Goal: Task Accomplishment & Management: Use online tool/utility

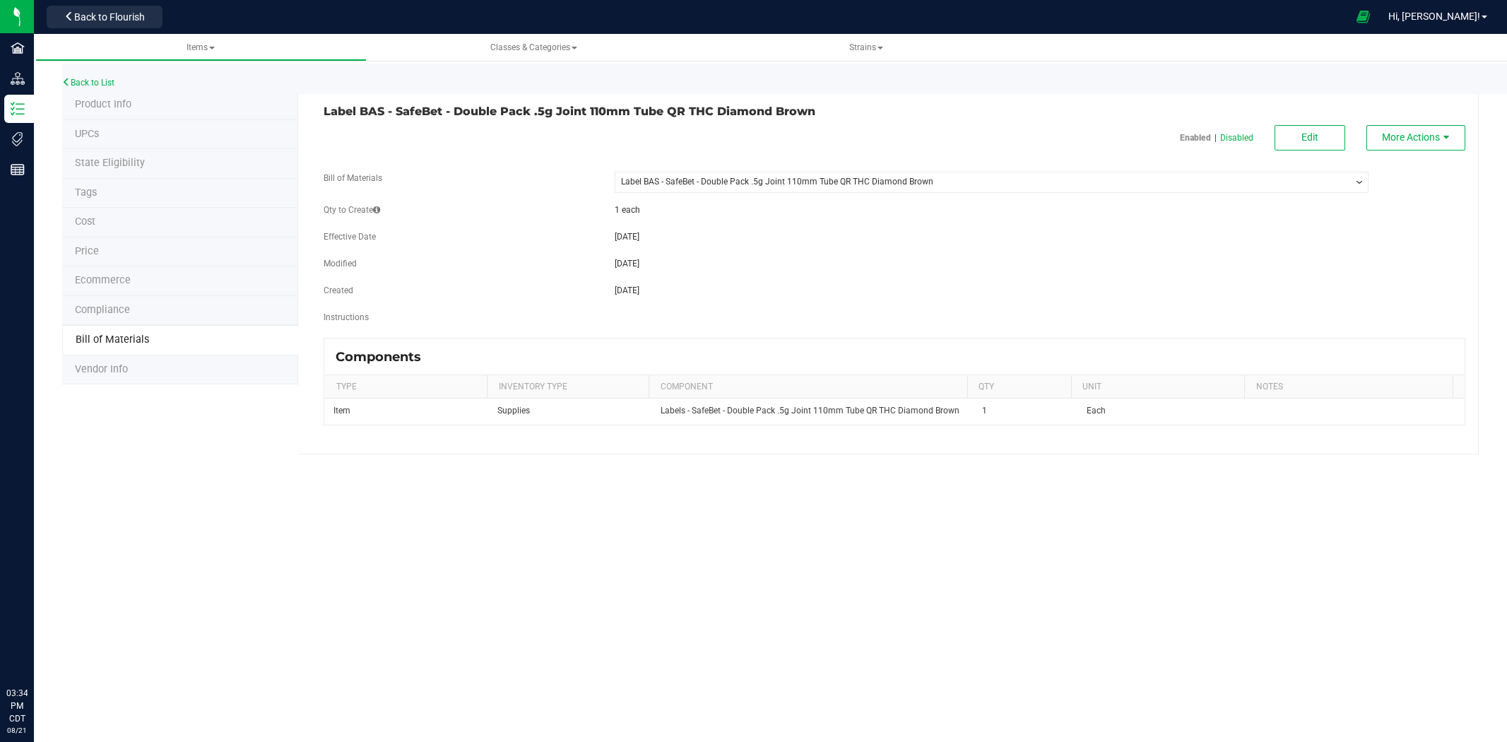
select select "1422"
click at [138, 29] on div "Back to Flourish" at bounding box center [104, 17] width 127 height 28
click at [138, 23] on button "Back to Flourish" at bounding box center [105, 17] width 116 height 23
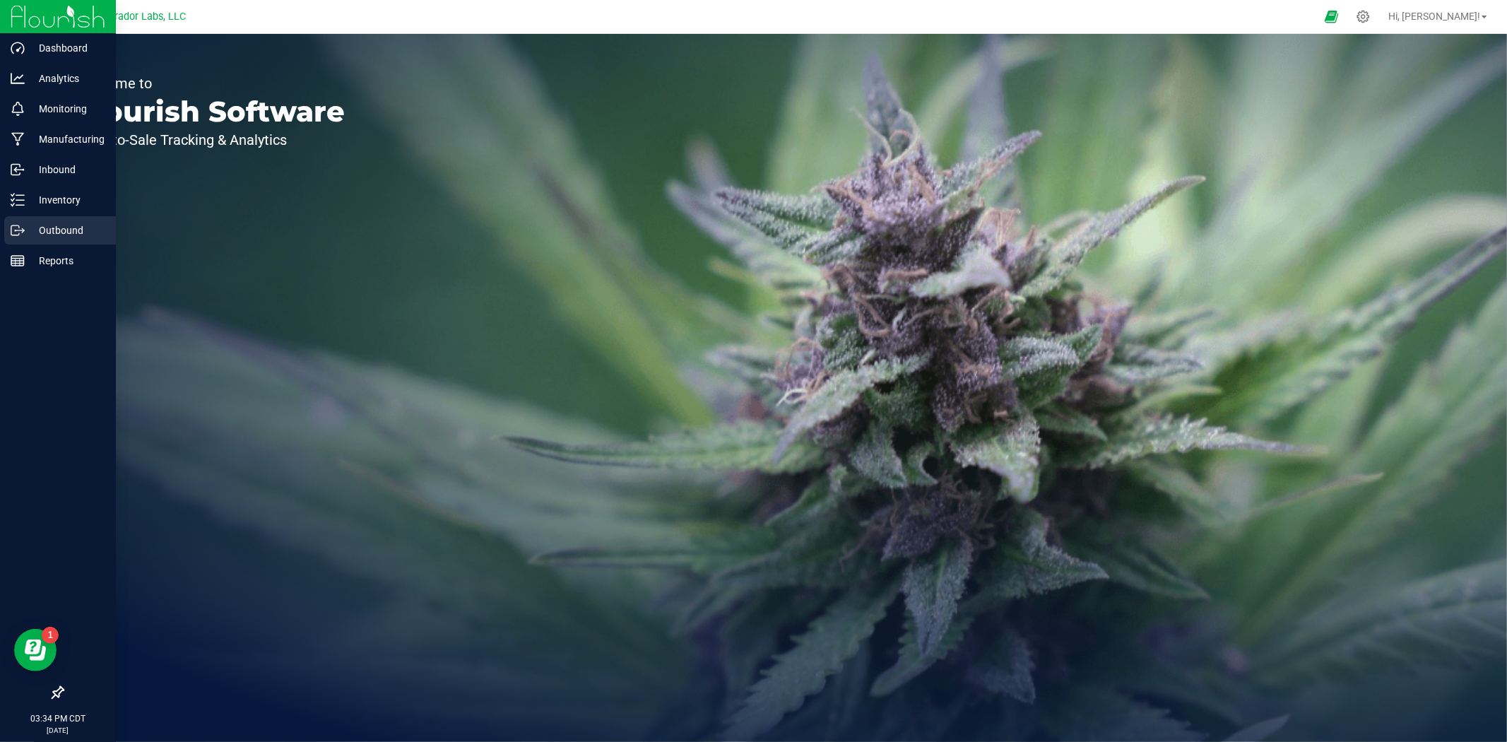
click at [25, 223] on p "Outbound" at bounding box center [67, 230] width 85 height 17
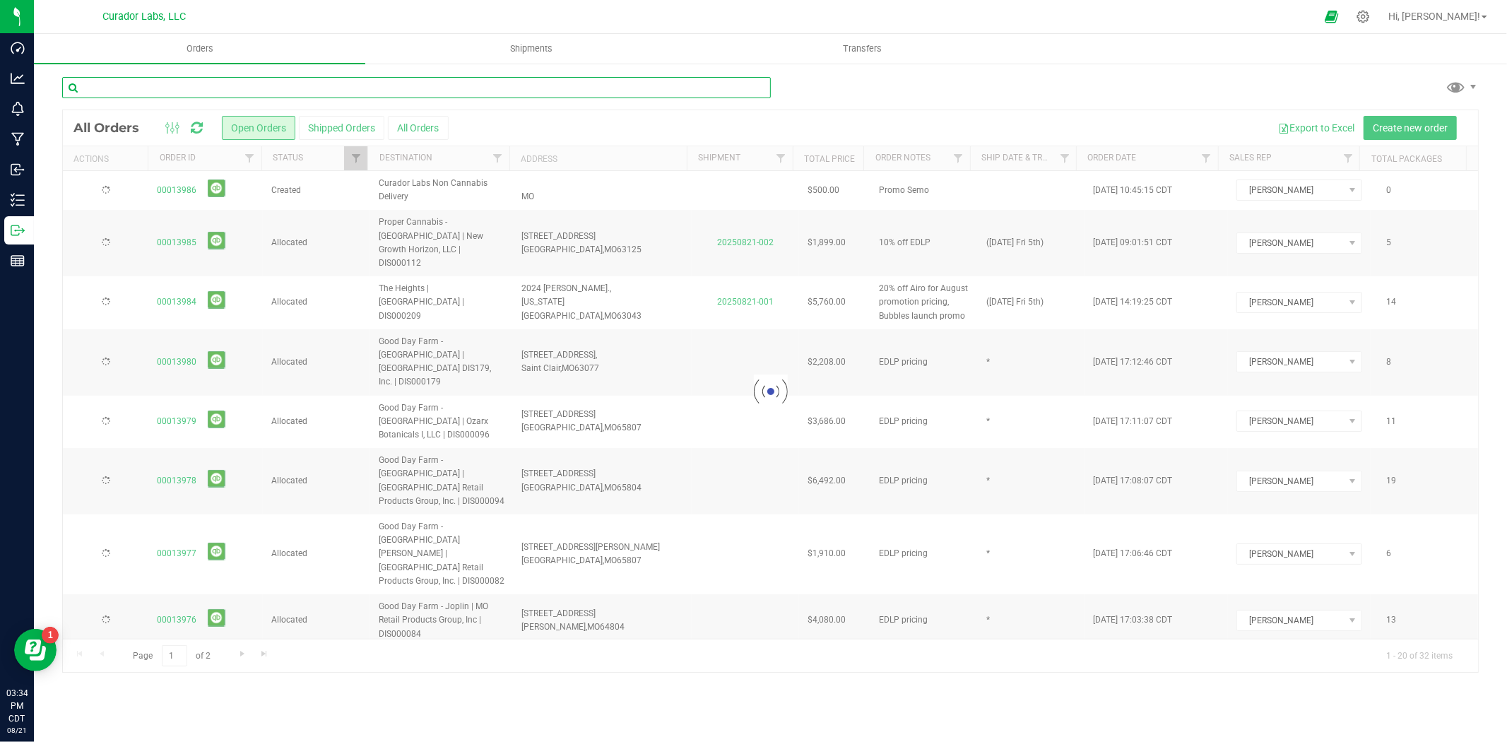
click at [331, 86] on input "text" at bounding box center [416, 87] width 709 height 21
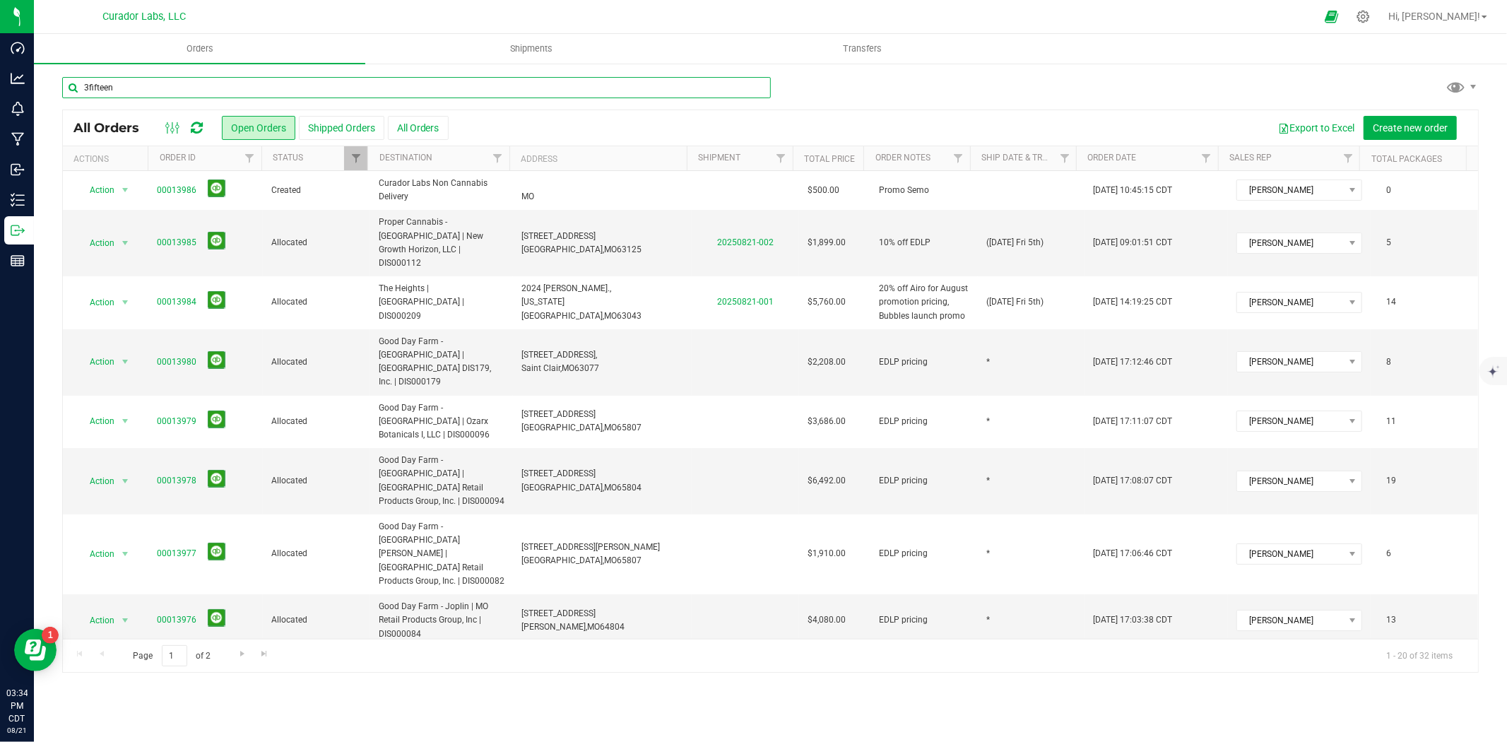
type input "3fifteen"
